Goal: Find specific page/section: Find specific page/section

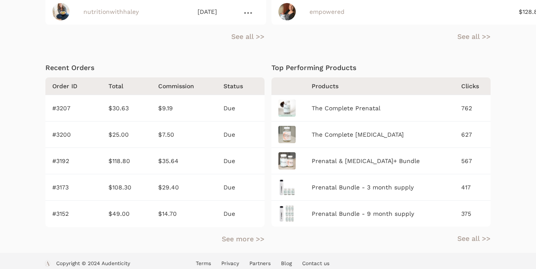
scroll to position [428, 0]
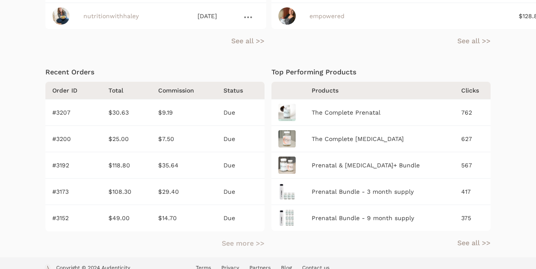
click at [232, 238] on link "See more >>" at bounding box center [243, 243] width 43 height 10
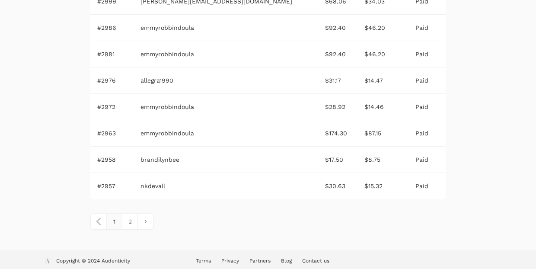
scroll to position [690, 0]
click at [136, 219] on link "2" at bounding box center [130, 221] width 16 height 16
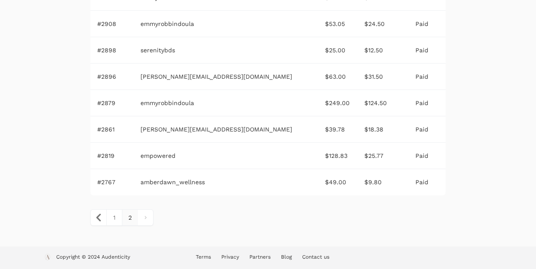
scroll to position [350, 0]
click at [117, 219] on link "1" at bounding box center [114, 218] width 16 height 16
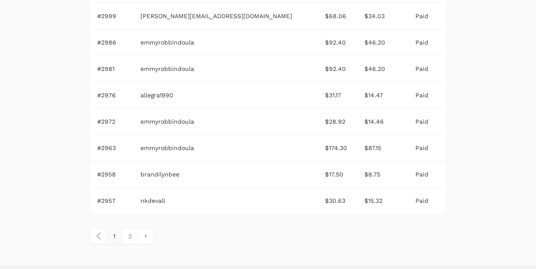
scroll to position [677, 0]
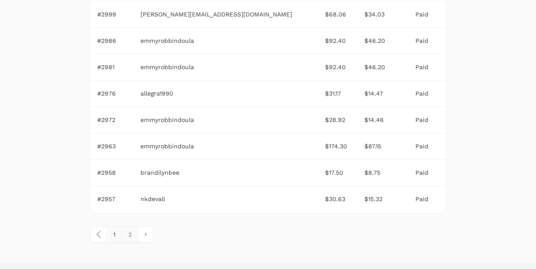
click at [130, 237] on link "2" at bounding box center [130, 235] width 16 height 16
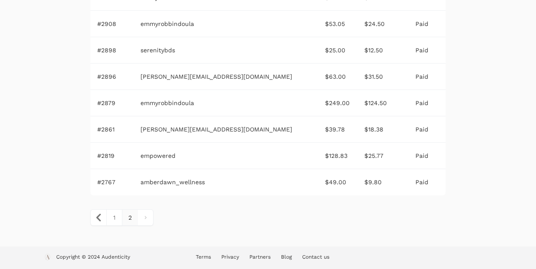
scroll to position [350, 0]
click at [112, 218] on link "1" at bounding box center [114, 218] width 16 height 16
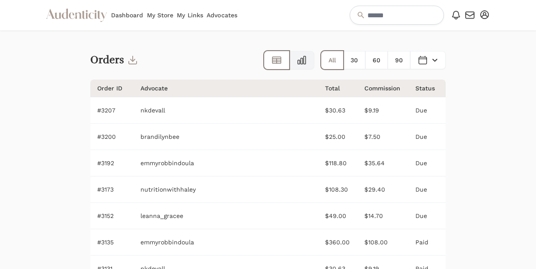
click at [304, 65] on link at bounding box center [301, 60] width 25 height 18
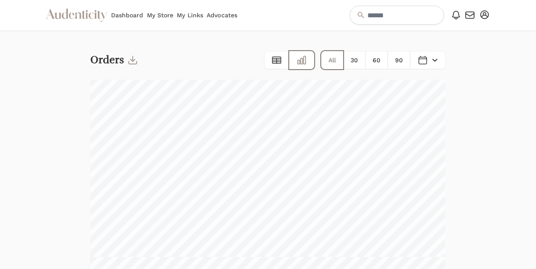
click at [126, 19] on link "Dashboard" at bounding box center [127, 15] width 32 height 30
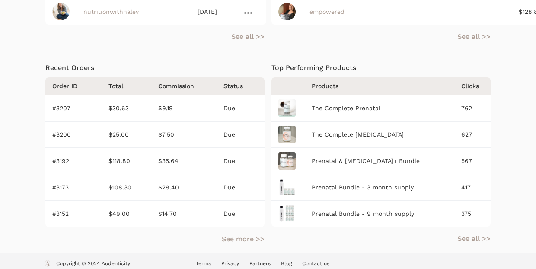
scroll to position [411, 0]
click at [241, 234] on link "See more >>" at bounding box center [243, 239] width 43 height 10
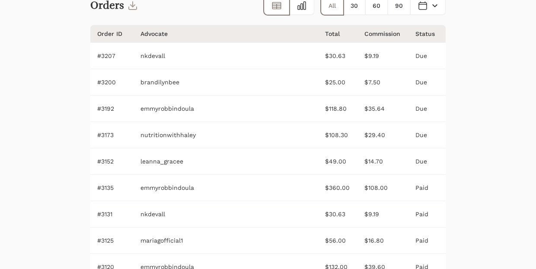
scroll to position [49, 0]
